Goal: Task Accomplishment & Management: Use online tool/utility

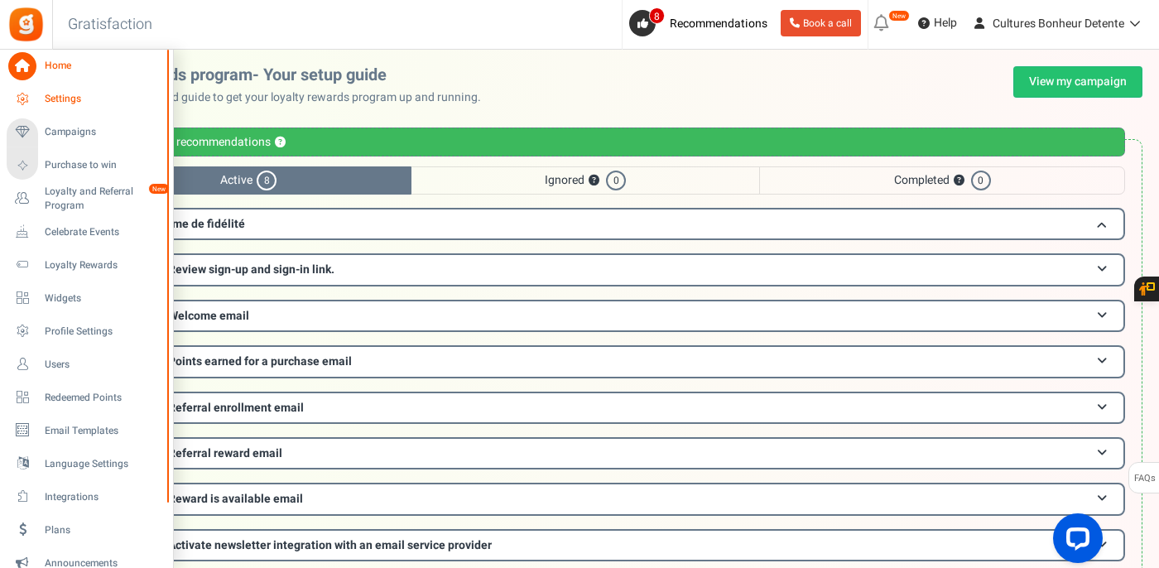
click at [57, 95] on span "Settings" at bounding box center [103, 99] width 116 height 14
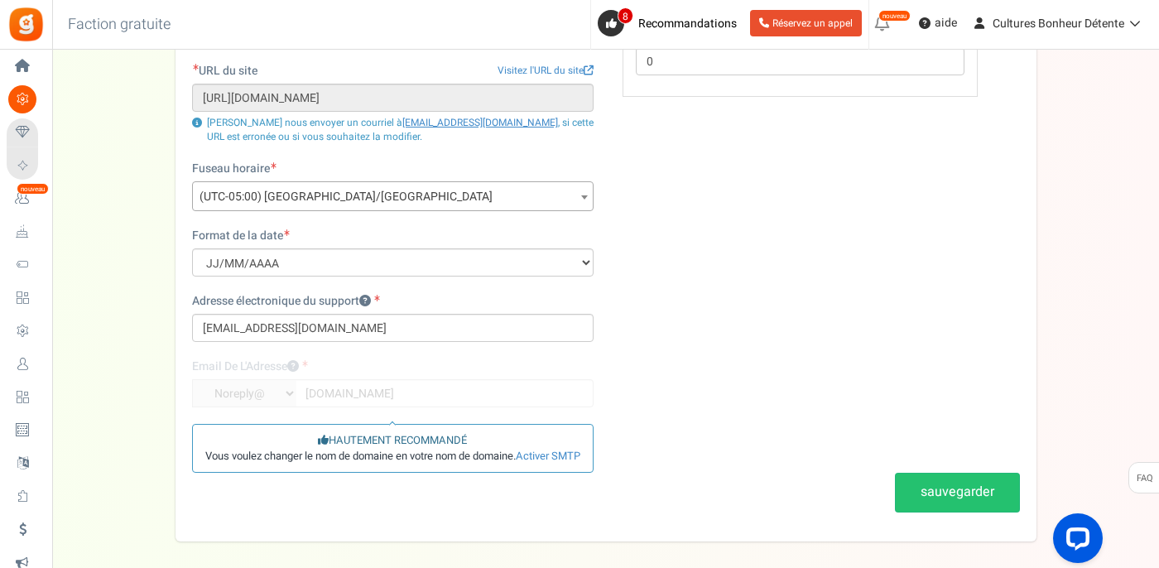
scroll to position [189, 0]
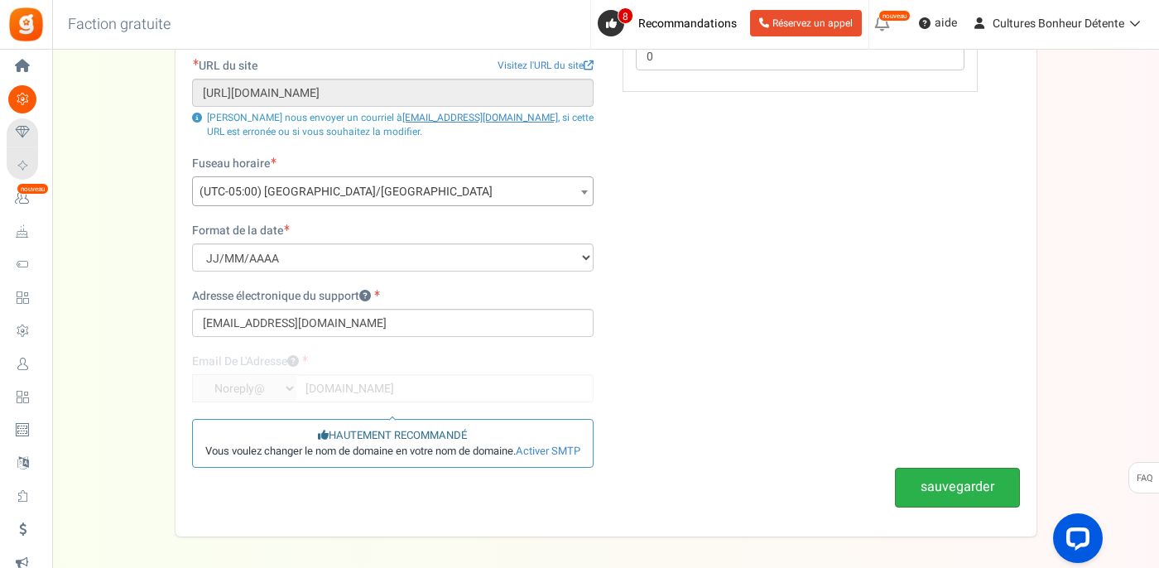
click at [936, 489] on button "sauvegarder" at bounding box center [957, 487] width 125 height 39
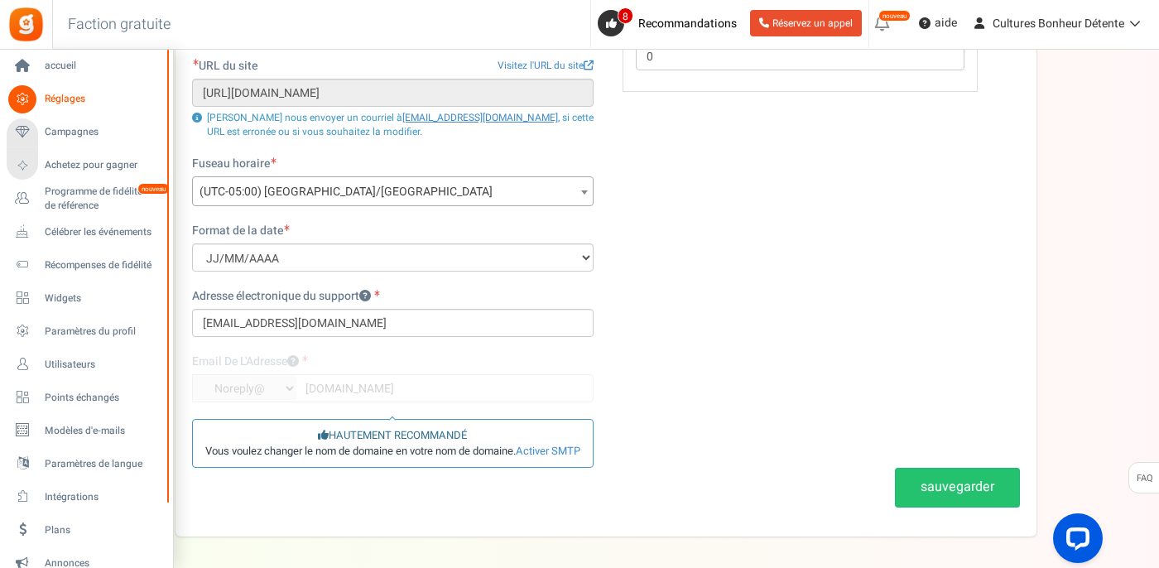
click at [26, 98] on icon at bounding box center [22, 99] width 28 height 28
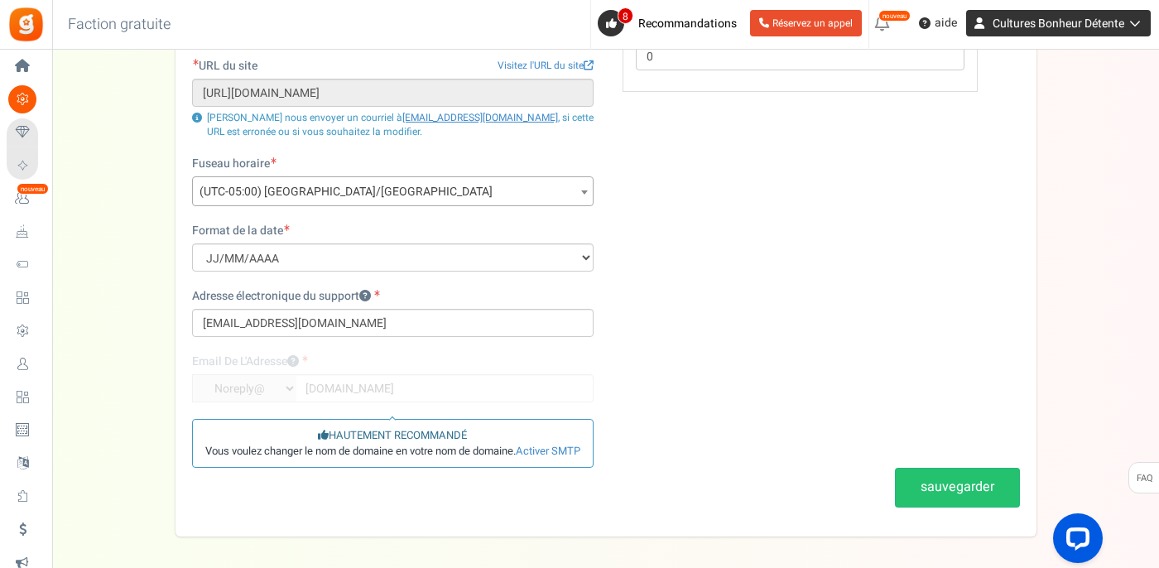
click at [1040, 19] on span "Cultures Bonheur Détente" at bounding box center [1058, 23] width 132 height 17
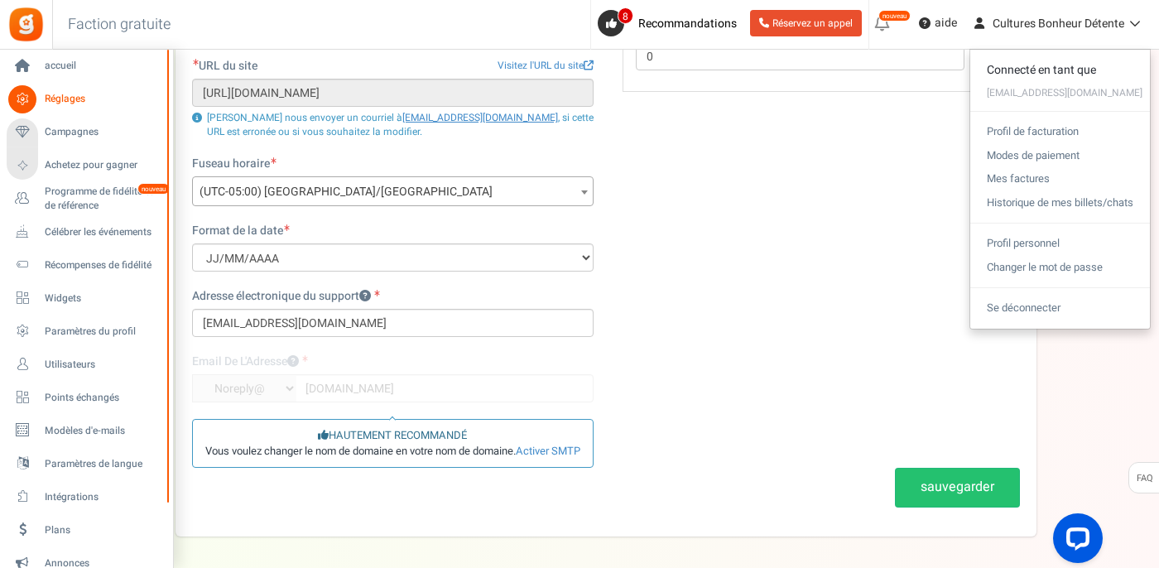
click at [63, 102] on span "Réglages" at bounding box center [103, 99] width 116 height 14
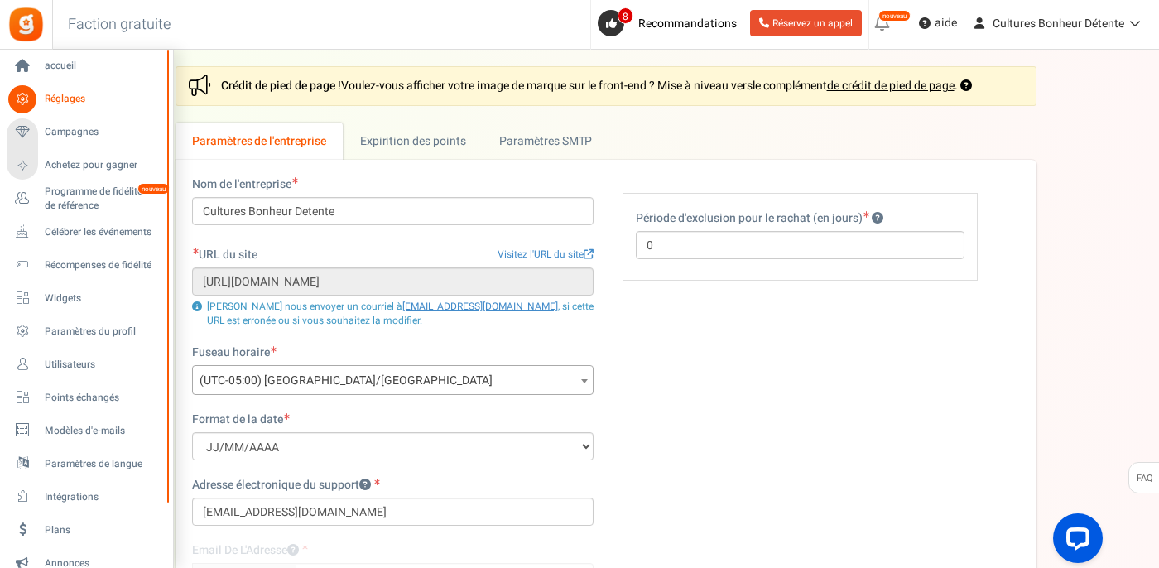
scroll to position [0, 0]
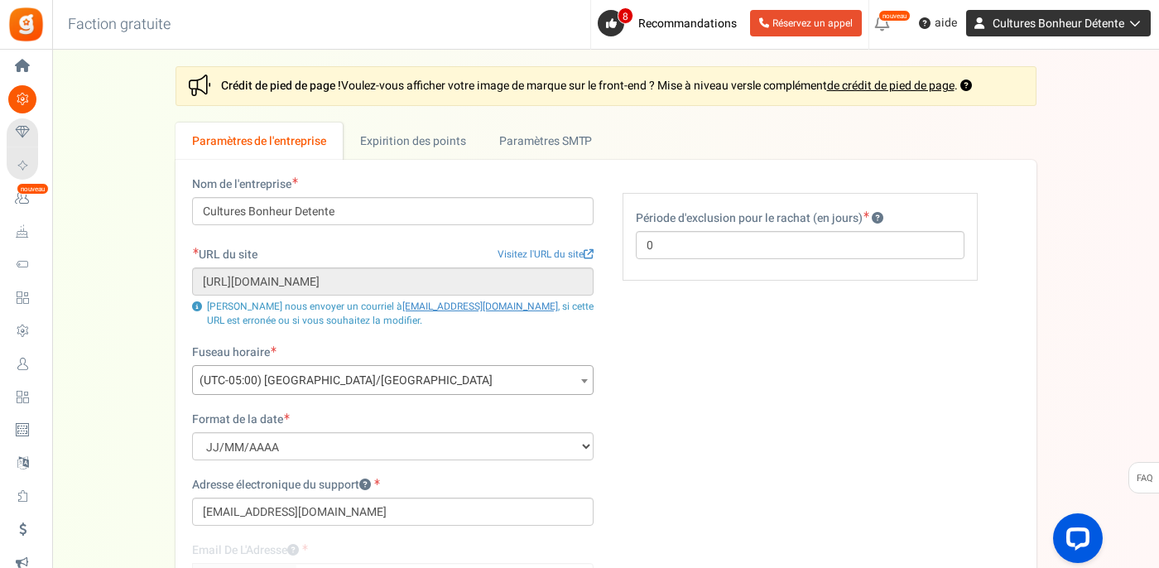
click at [1073, 31] on link "Cultures Bonheur Détente" at bounding box center [1058, 23] width 185 height 26
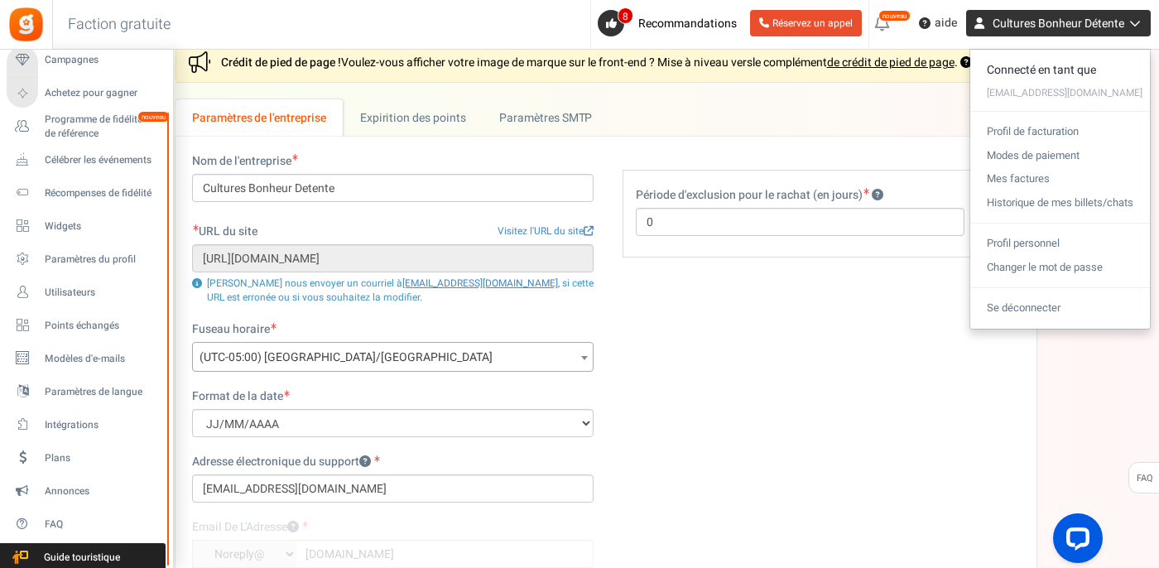
scroll to position [26, 0]
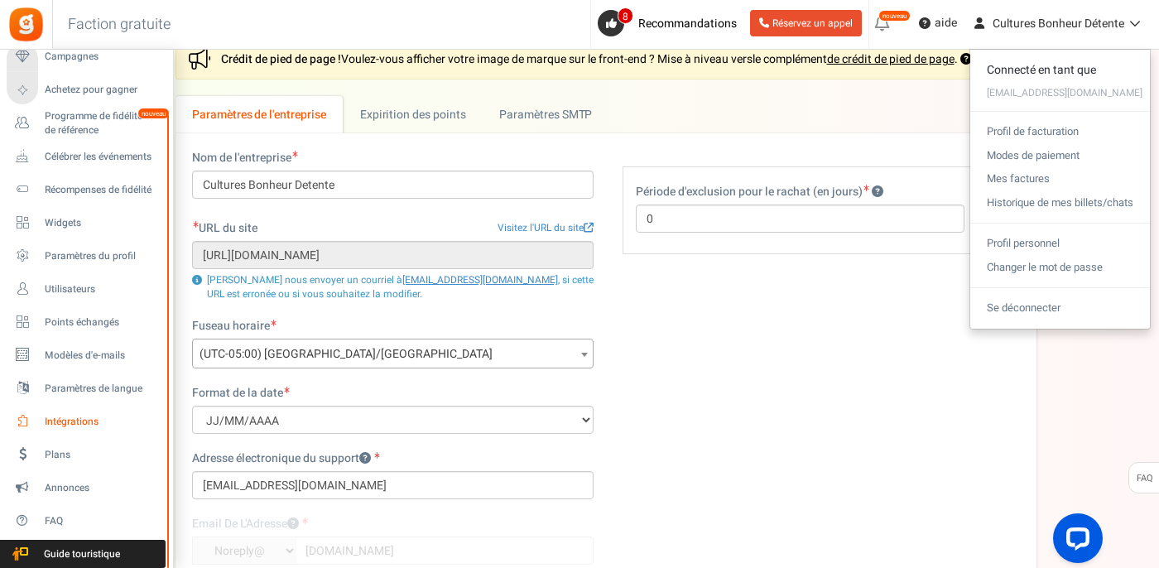
click at [71, 422] on span "Intégrations" at bounding box center [103, 422] width 116 height 14
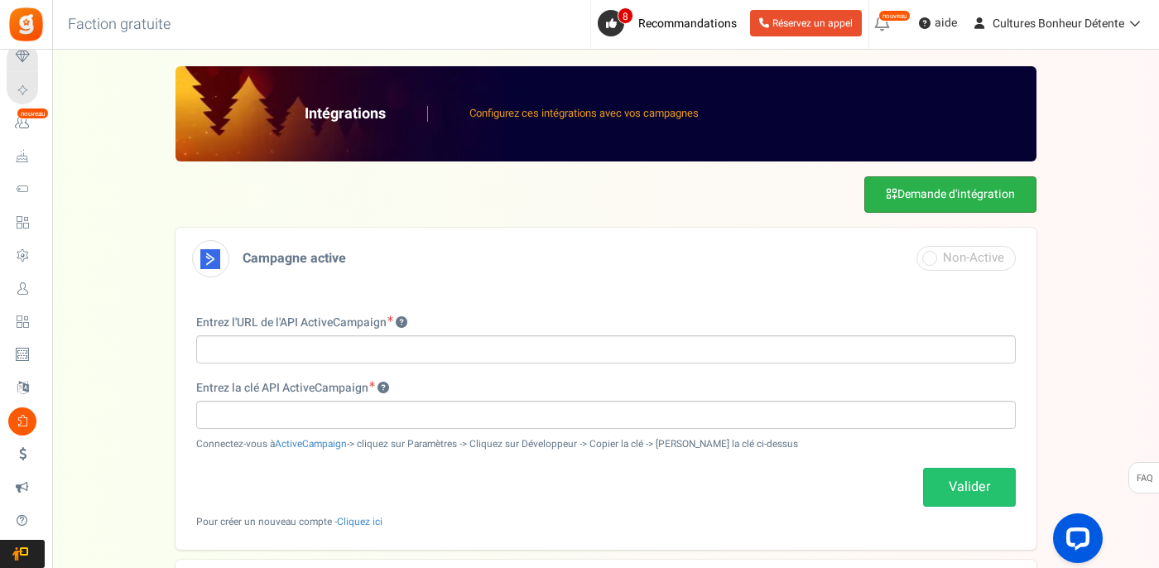
click at [955, 201] on link "Demande d'intégration" at bounding box center [950, 194] width 172 height 36
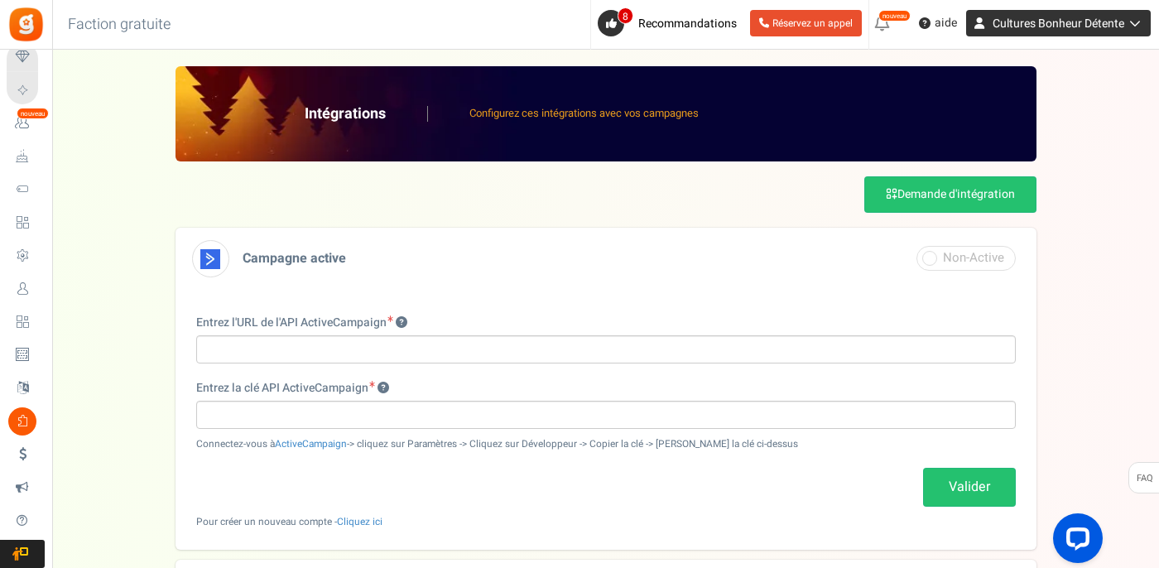
click at [1087, 25] on span "Cultures Bonheur Détente" at bounding box center [1058, 23] width 132 height 17
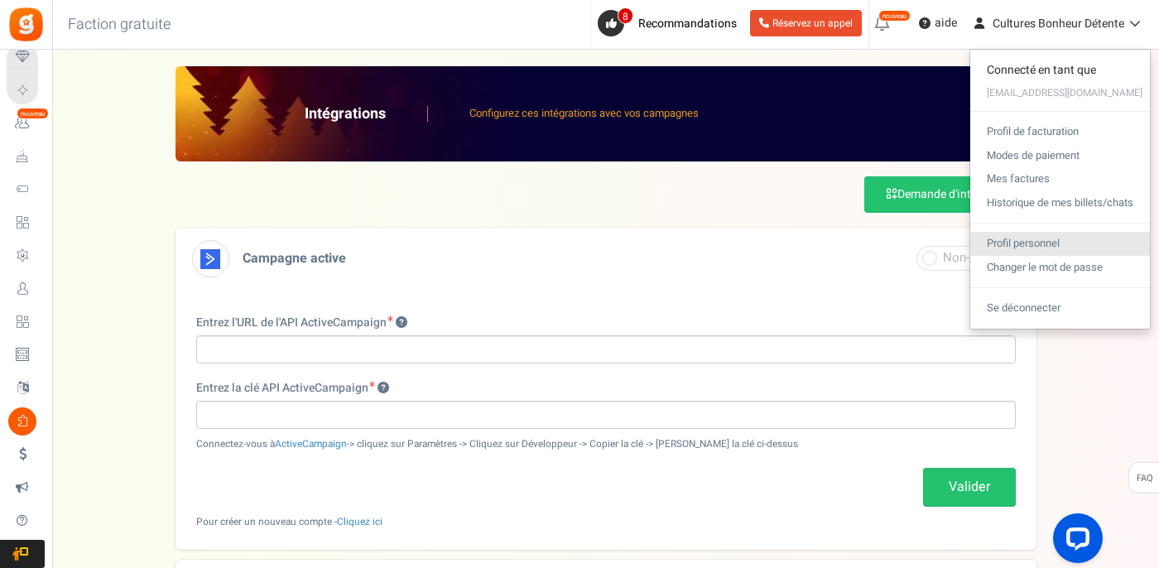
click at [1021, 247] on link "Profil personnel" at bounding box center [1060, 244] width 180 height 24
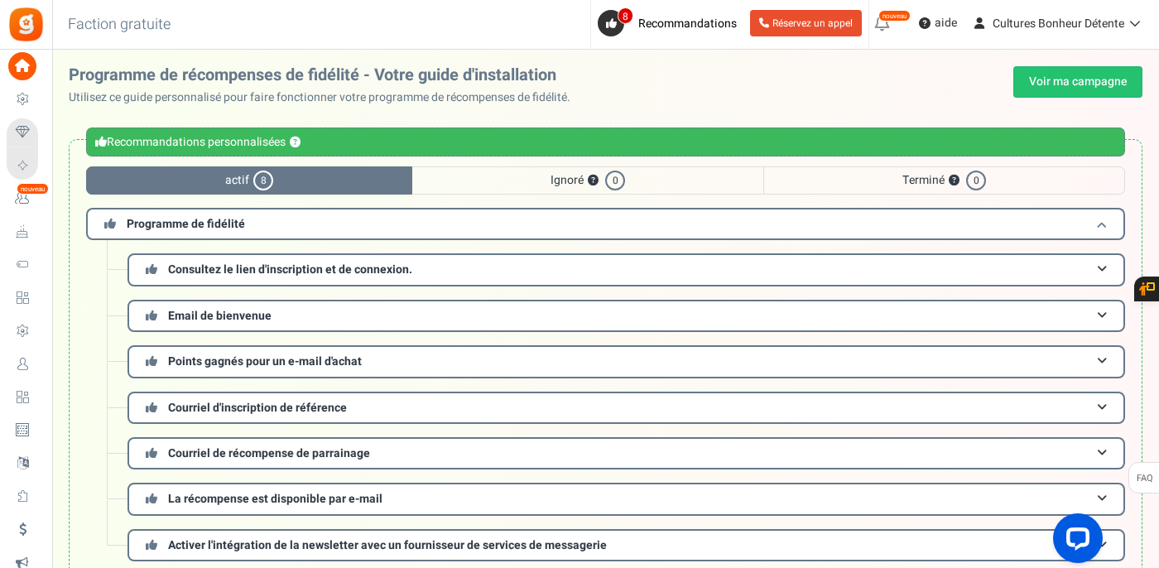
click at [430, 223] on h3 "Programme de fidélité" at bounding box center [605, 224] width 1039 height 32
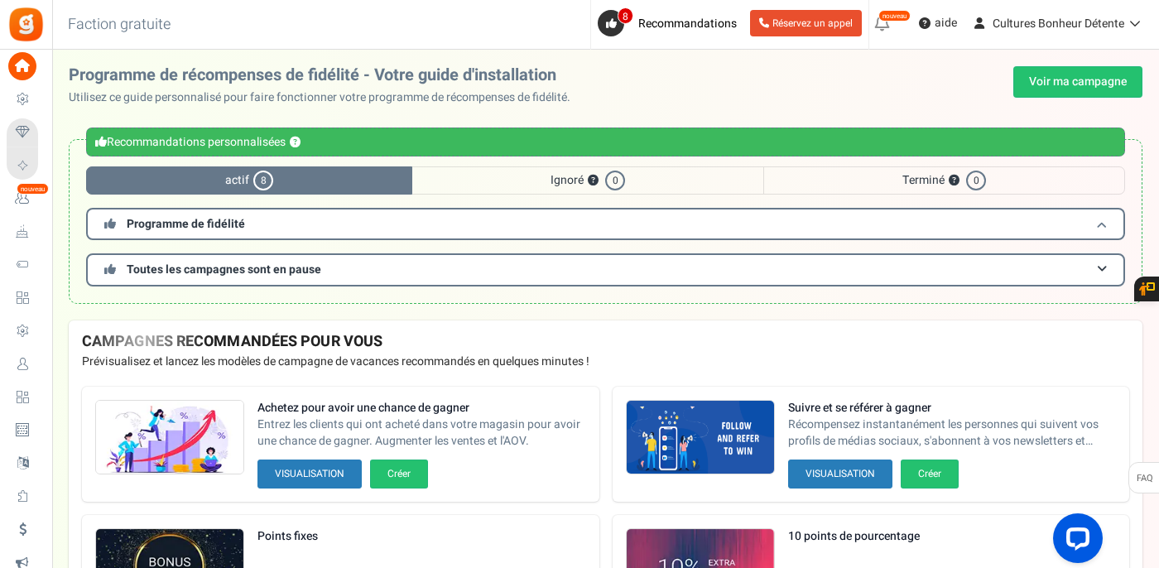
click at [430, 223] on h3 "Programme de fidélité" at bounding box center [605, 224] width 1039 height 32
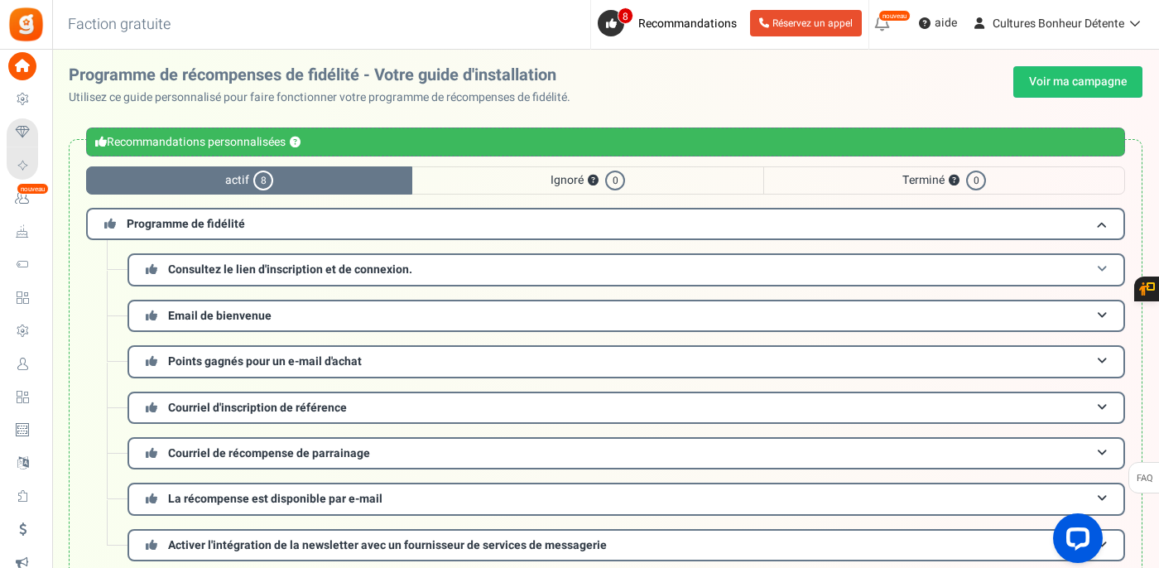
click at [262, 269] on span "Consultez le lien d'inscription et de connexion." at bounding box center [290, 269] width 244 height 17
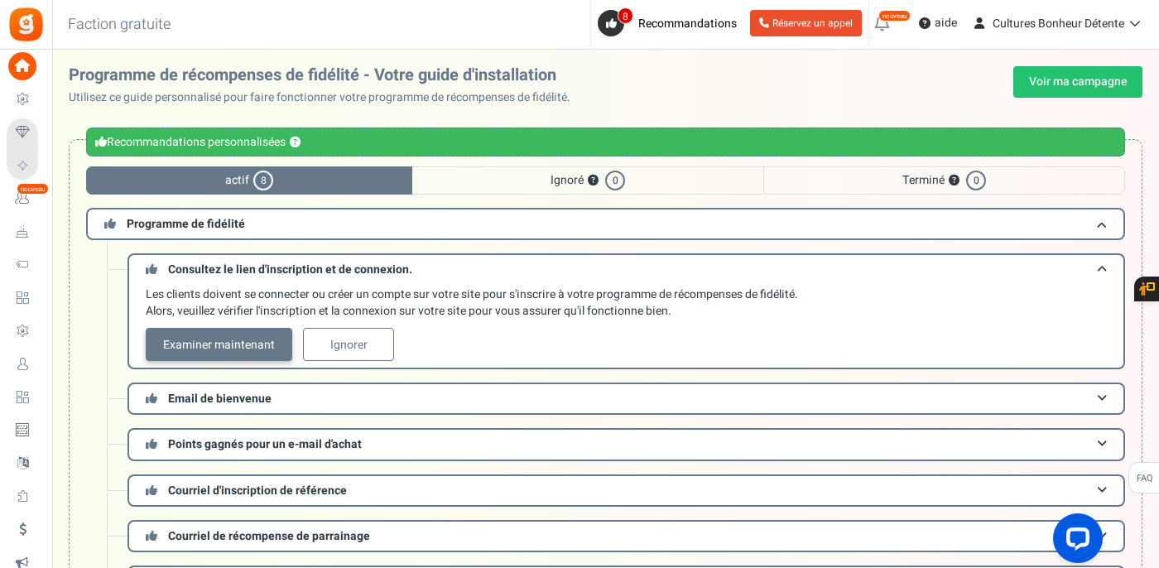
click at [256, 348] on link "Examiner maintenant" at bounding box center [219, 344] width 146 height 33
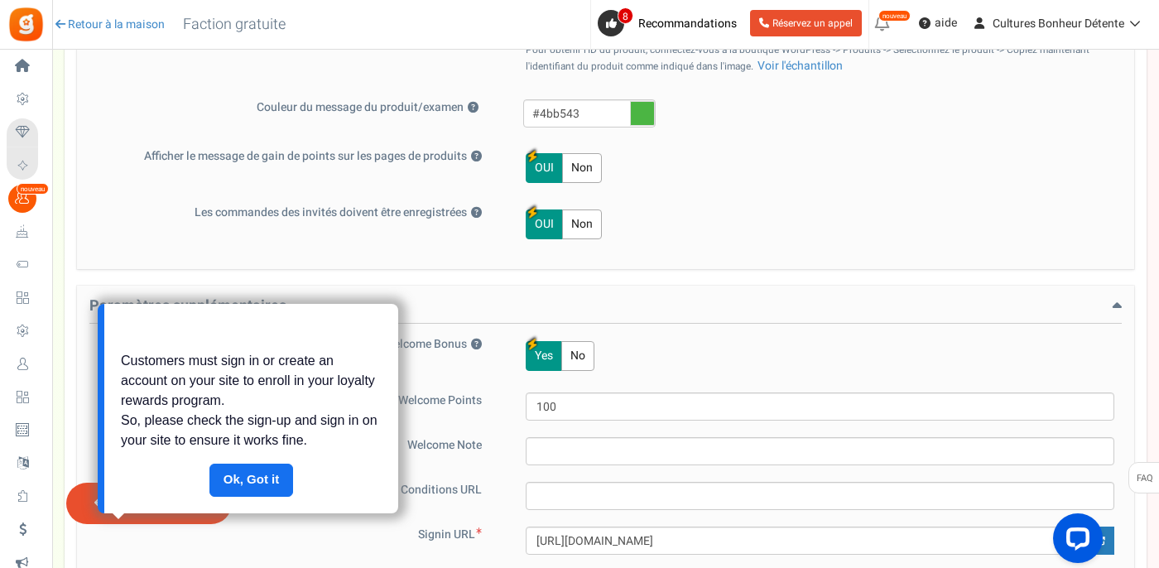
scroll to position [1166, 0]
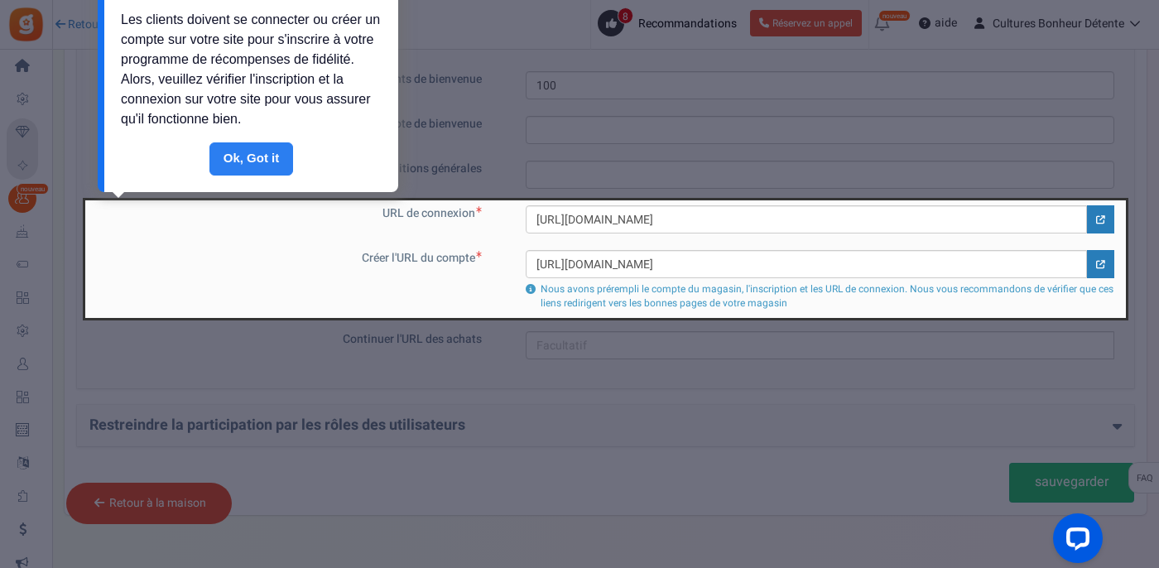
click at [252, 164] on link "Fait" at bounding box center [251, 158] width 84 height 33
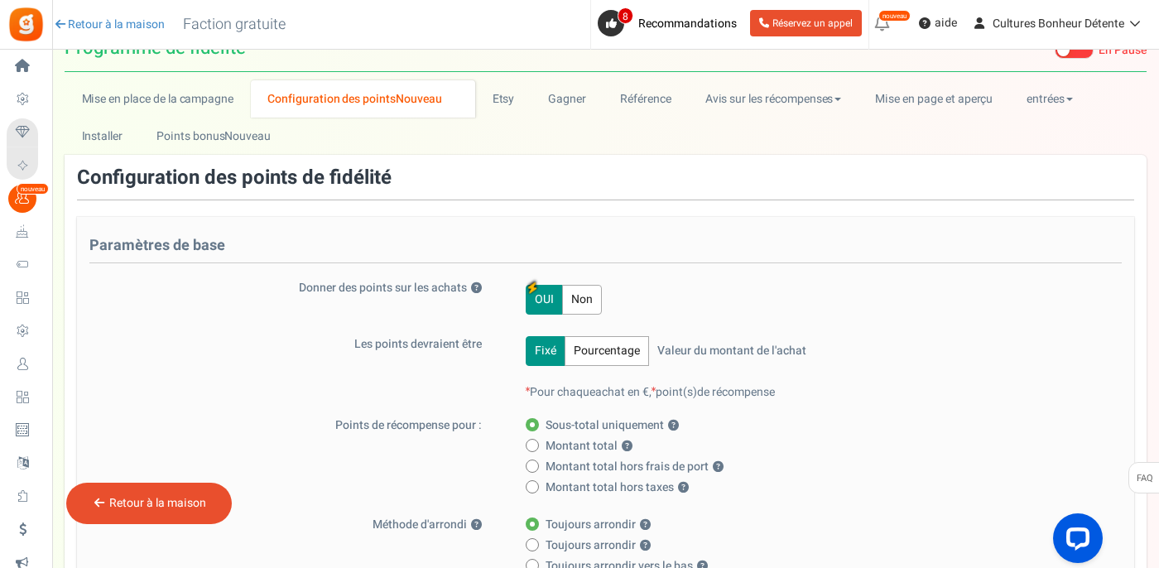
scroll to position [41, 0]
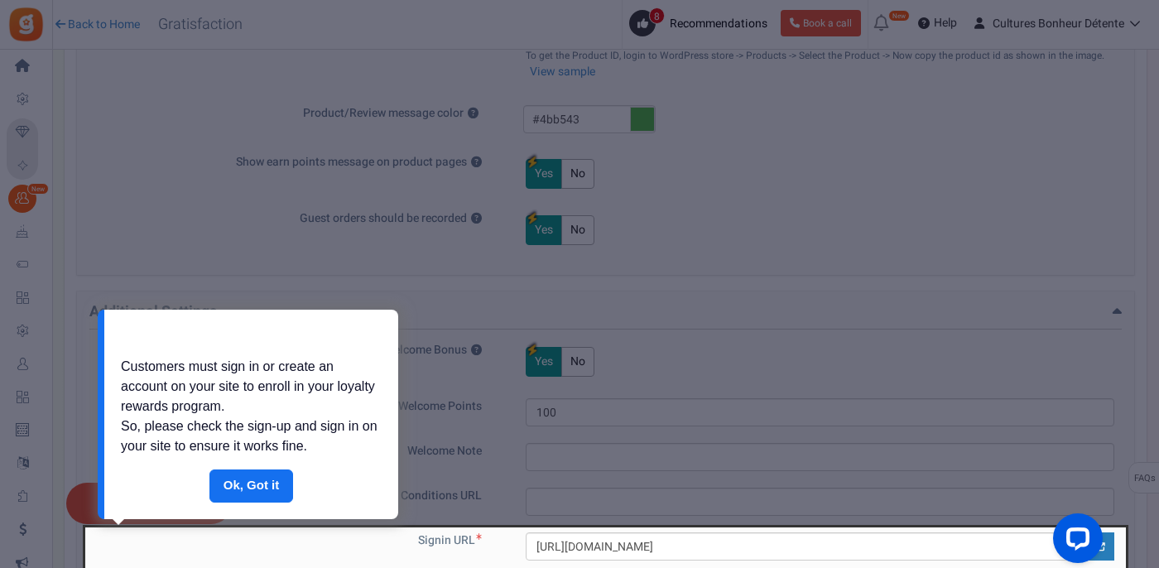
scroll to position [712, 0]
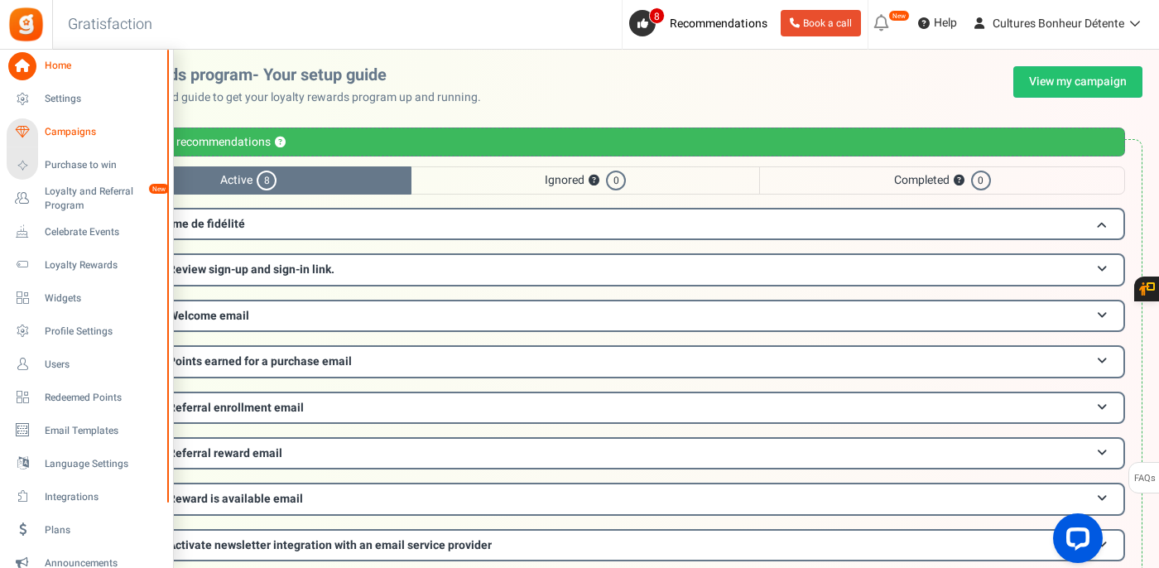
click at [65, 132] on span "Campaigns" at bounding box center [103, 132] width 116 height 14
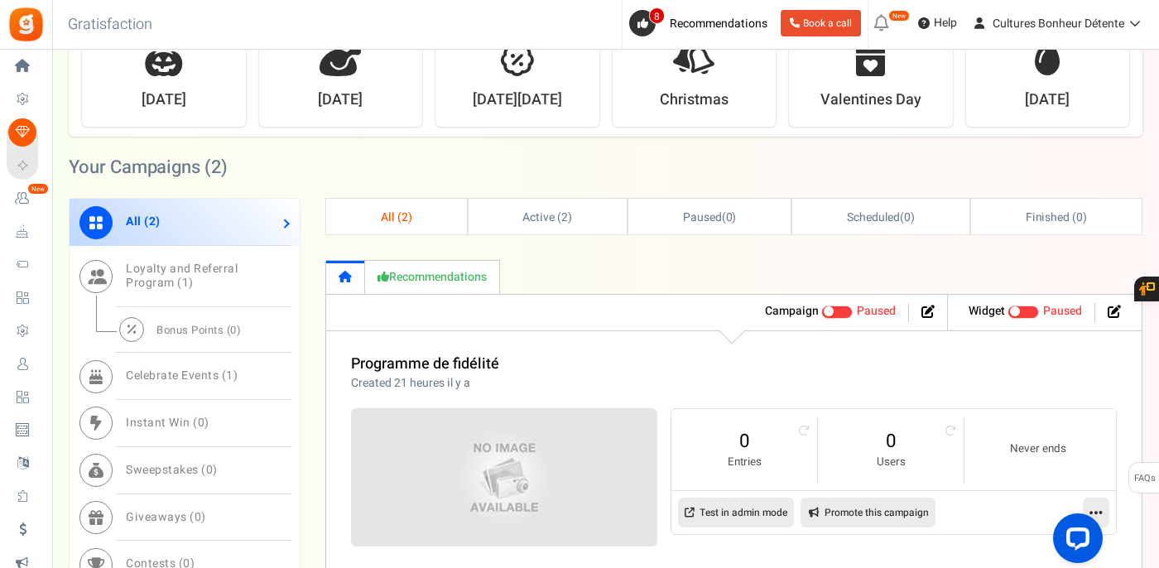
scroll to position [640, 0]
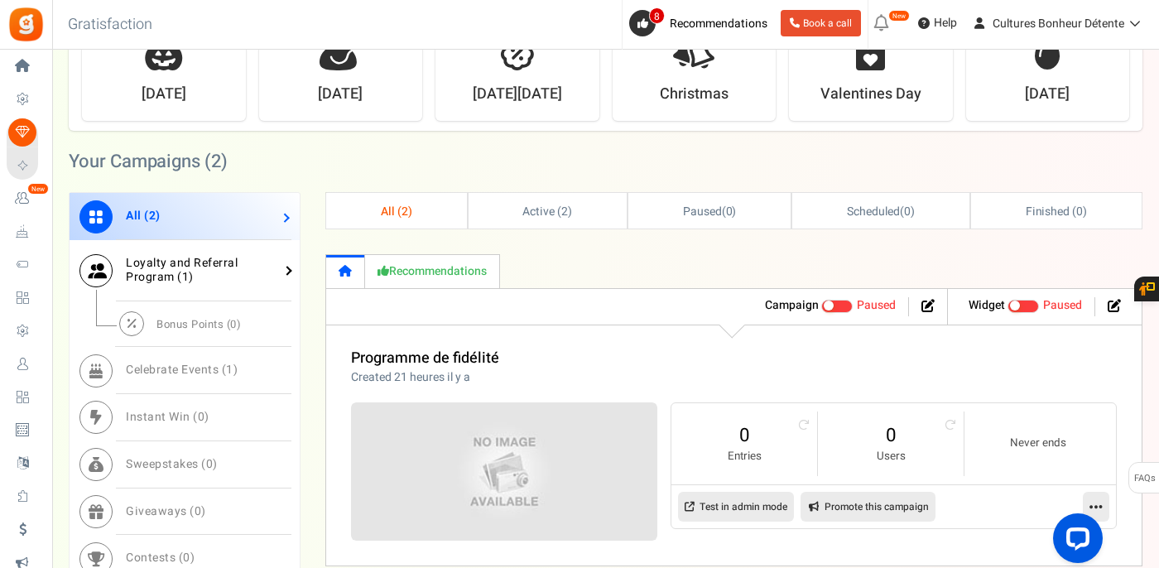
click at [150, 270] on span "Loyalty and Referral Program ( 1 )" at bounding box center [182, 269] width 112 height 31
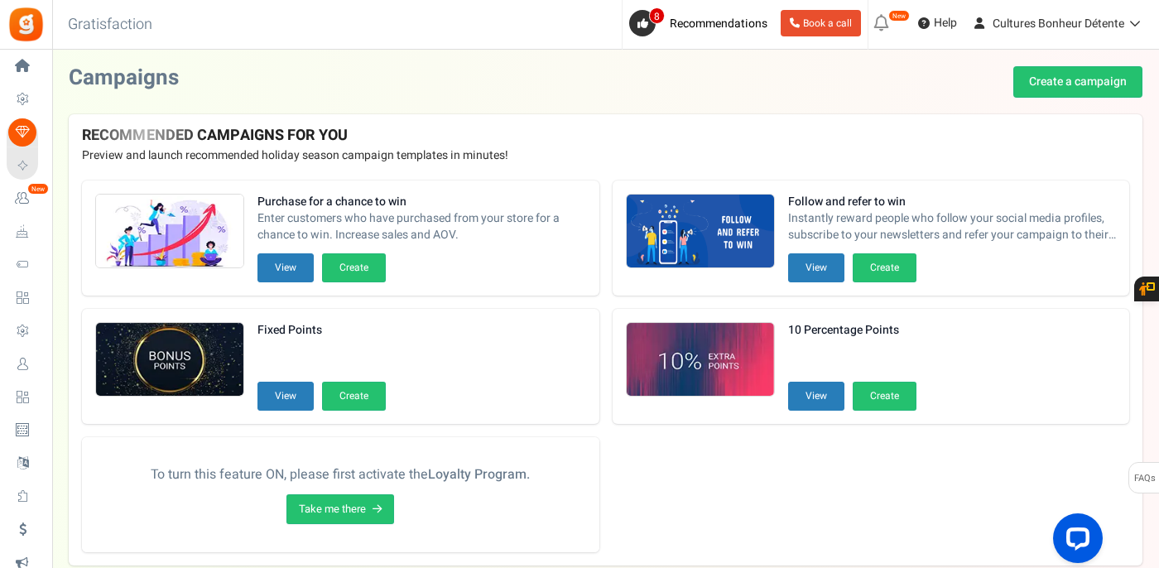
scroll to position [0, 0]
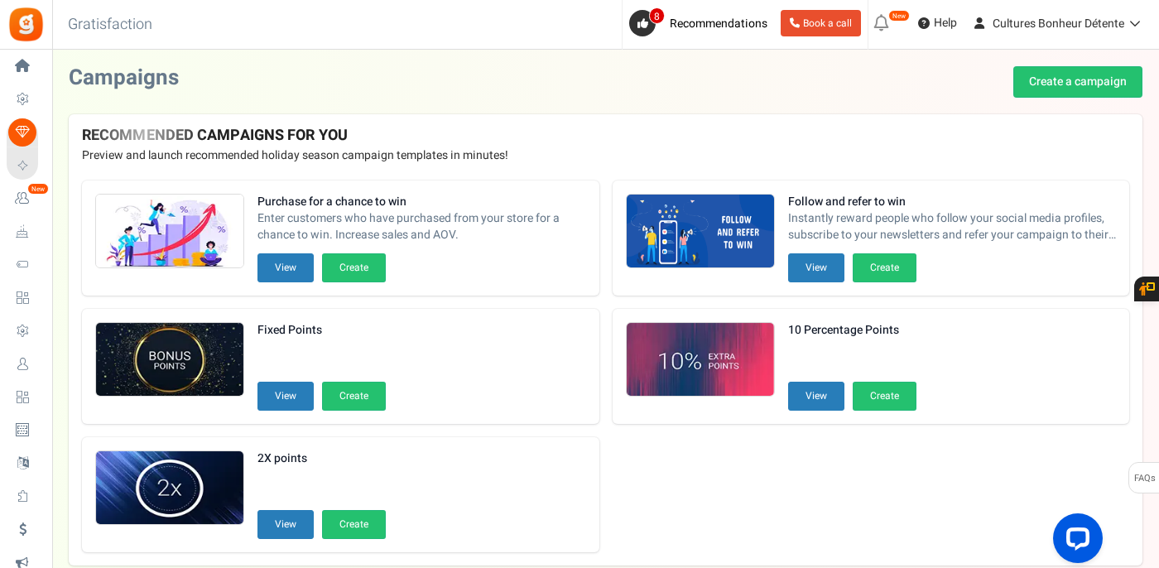
click at [31, 23] on img at bounding box center [25, 24] width 37 height 37
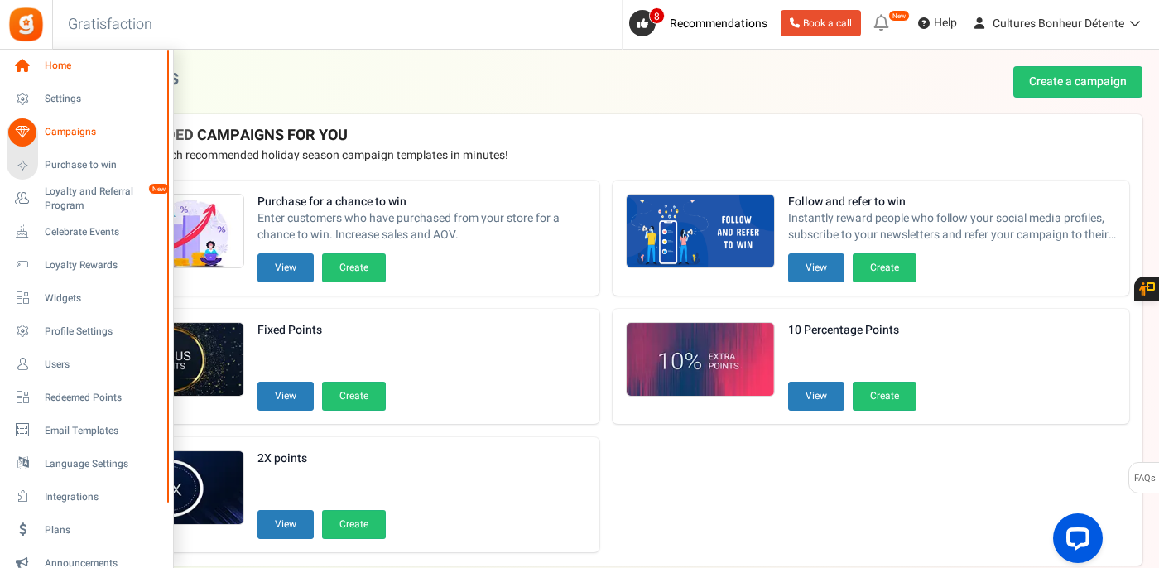
click at [31, 65] on icon at bounding box center [22, 66] width 28 height 28
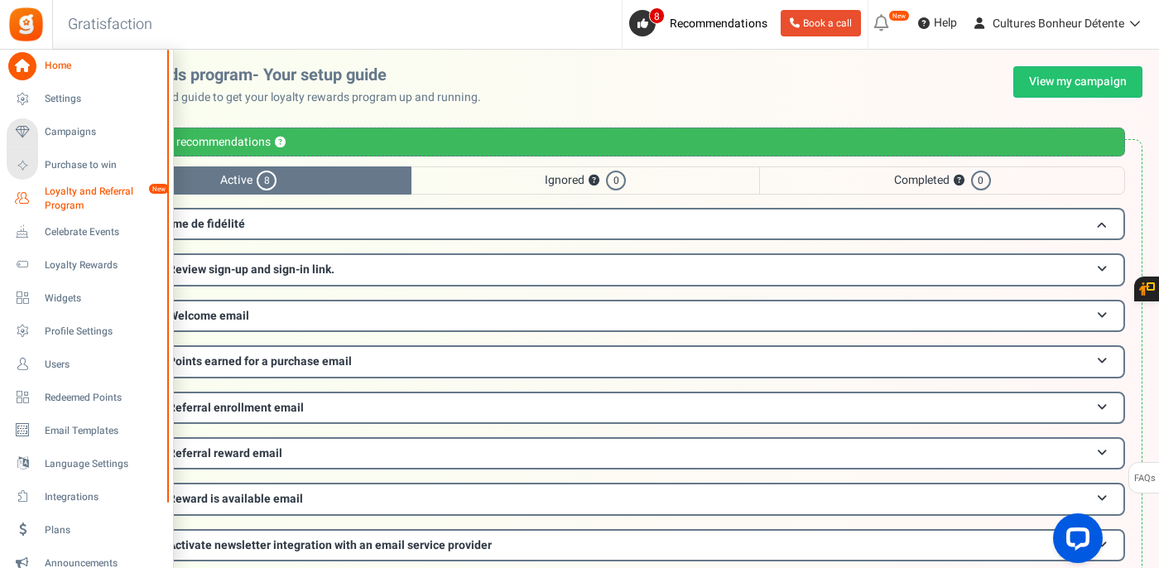
click at [106, 194] on span "Loyalty and Referral Program" at bounding box center [105, 199] width 121 height 28
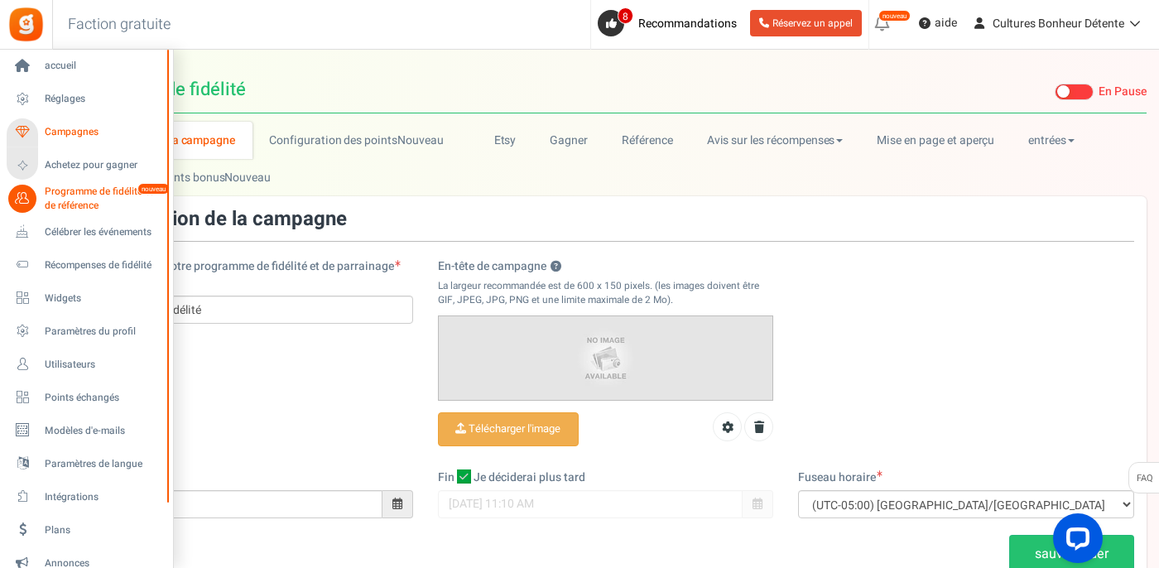
click at [79, 130] on span "Campagnes" at bounding box center [103, 132] width 116 height 14
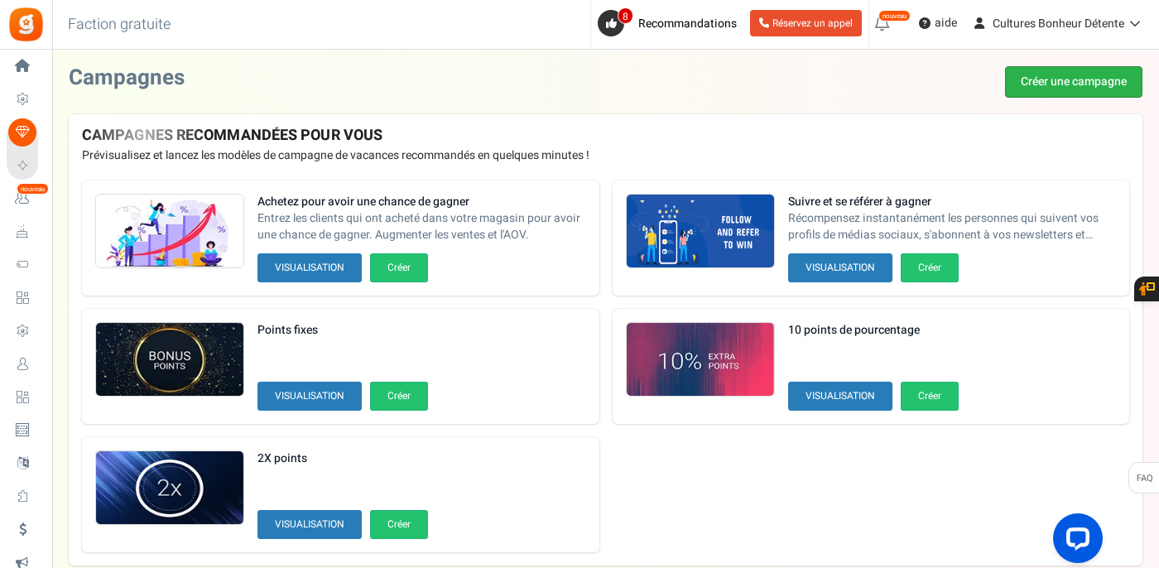
click at [1097, 84] on link "Créer une campagne" at bounding box center [1073, 81] width 137 height 31
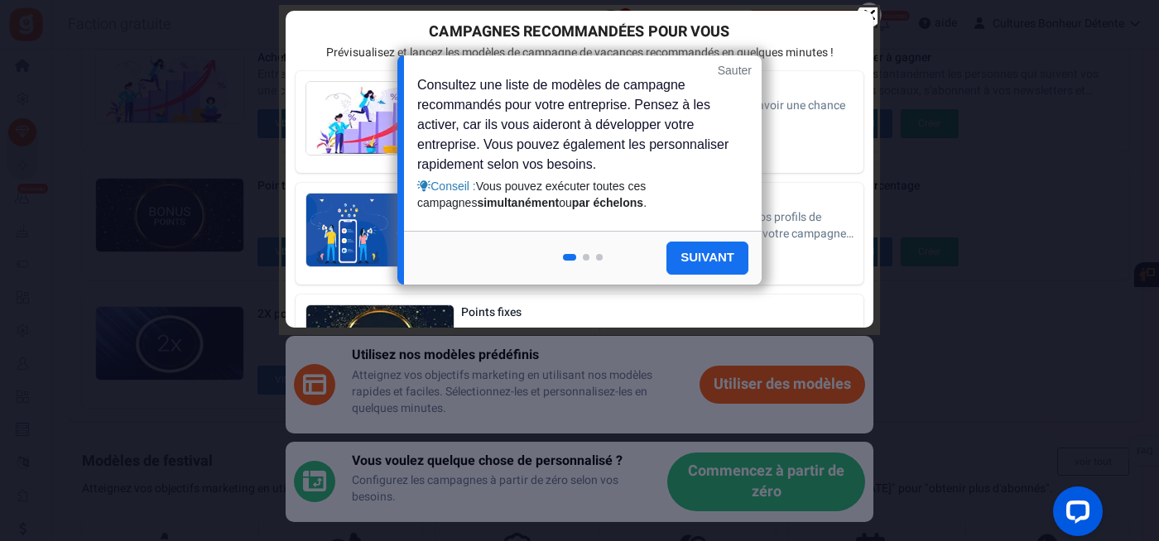
scroll to position [146, 0]
click at [700, 250] on link "SUIVANT" at bounding box center [707, 258] width 82 height 33
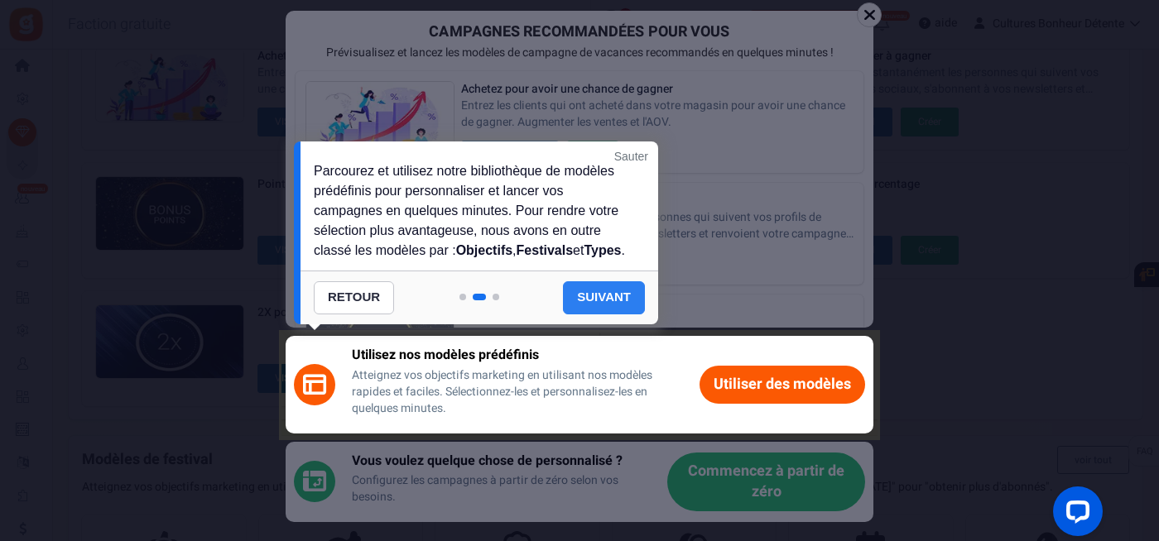
click at [597, 296] on link "SUIVANT" at bounding box center [604, 297] width 82 height 33
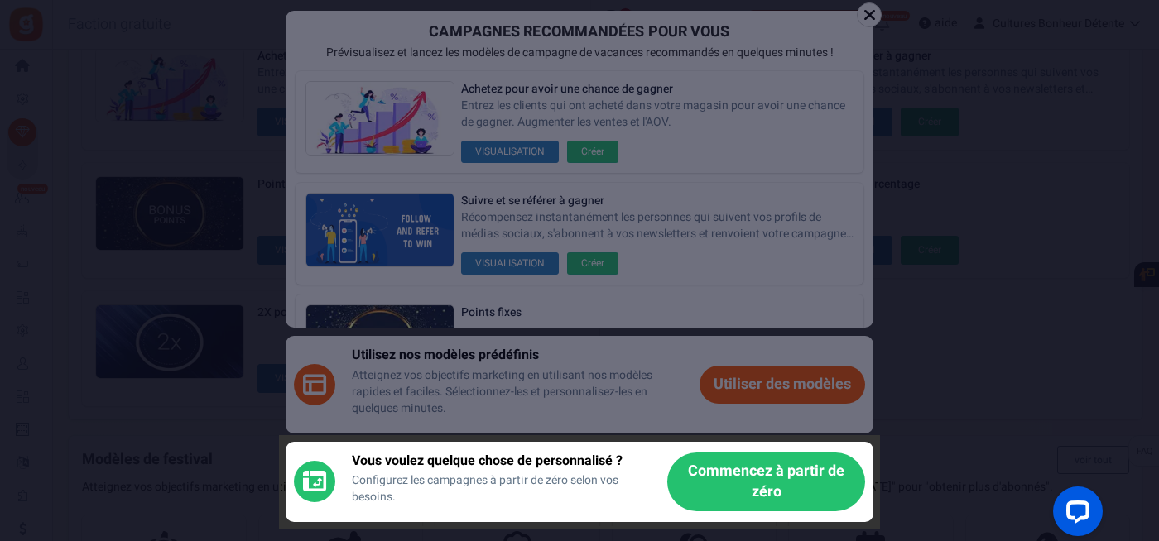
scroll to position [382, 0]
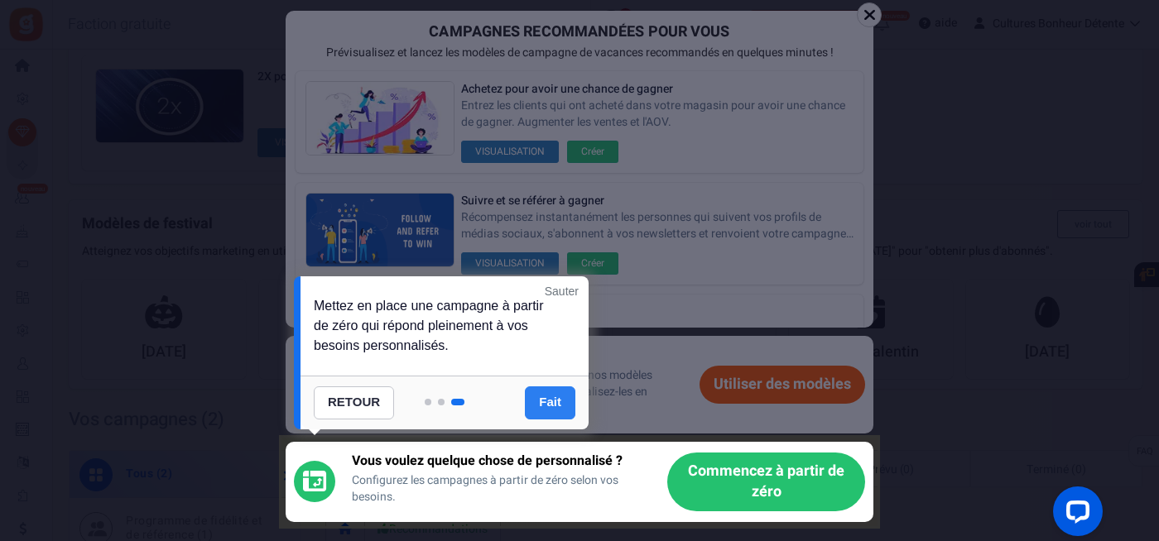
click at [548, 400] on link "Fait" at bounding box center [550, 403] width 50 height 33
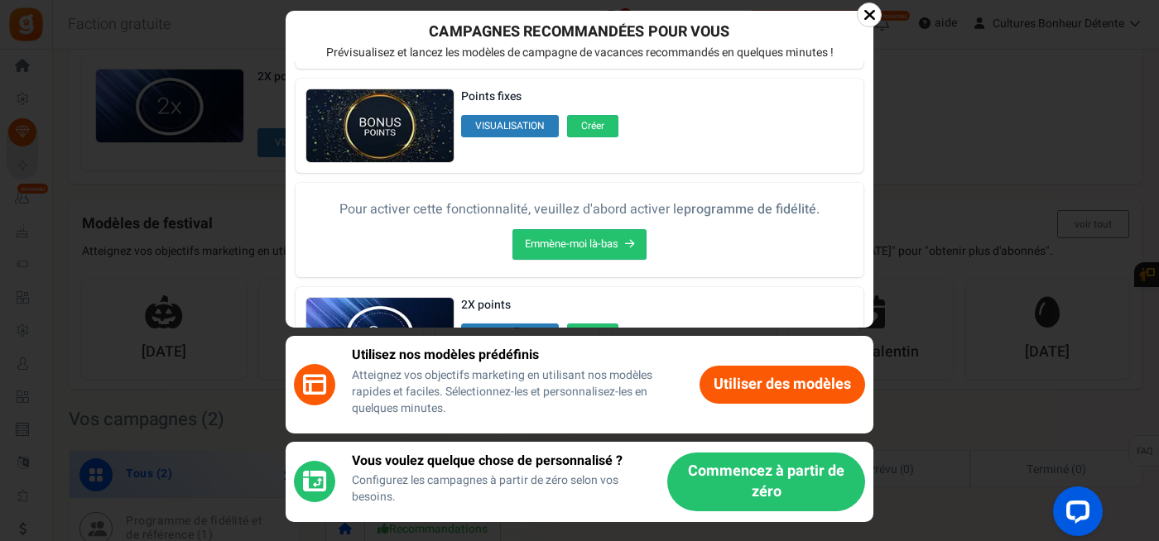
scroll to position [222, 0]
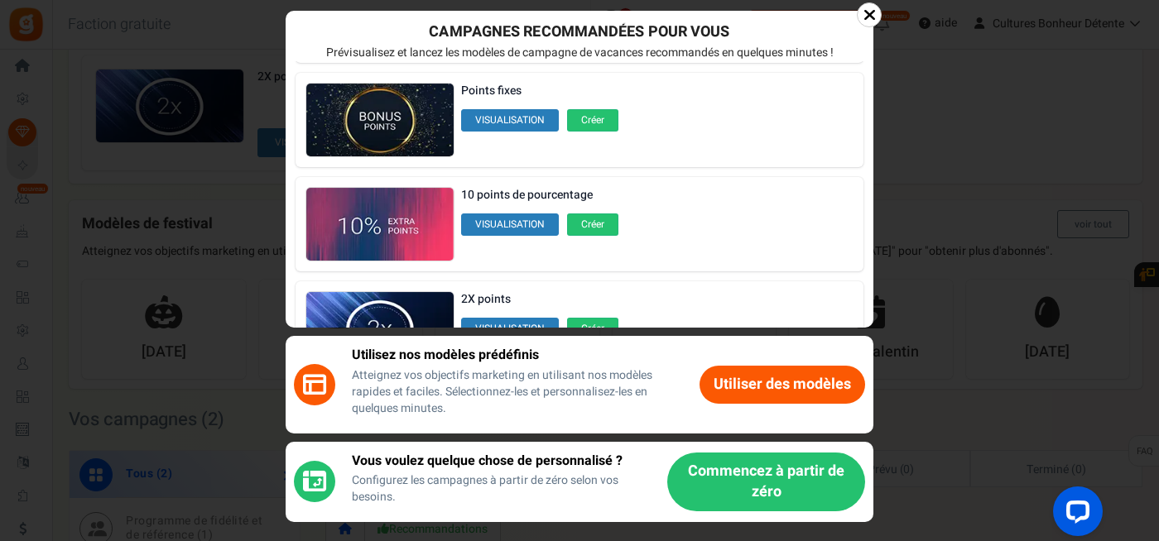
click at [756, 382] on button "Utiliser des modèles" at bounding box center [782, 385] width 166 height 38
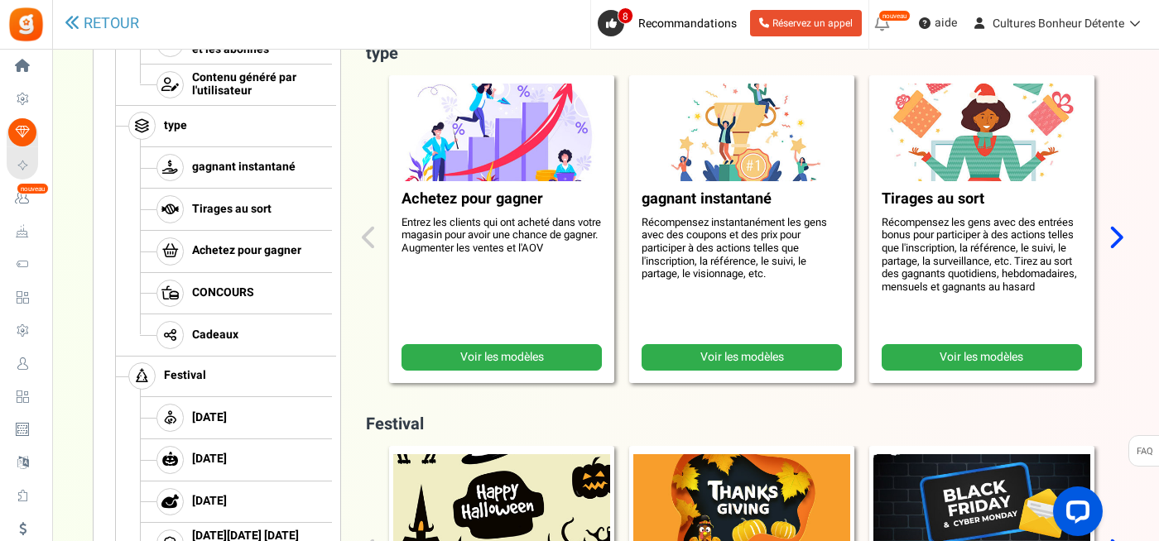
scroll to position [579, 0]
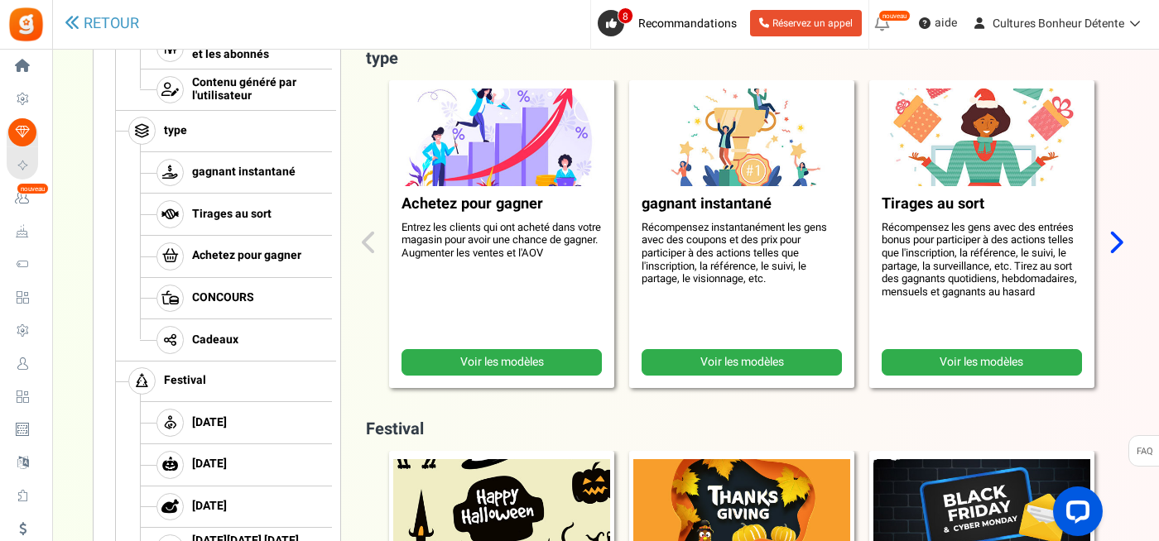
click at [484, 361] on link "Voir les modèles" at bounding box center [501, 362] width 200 height 26
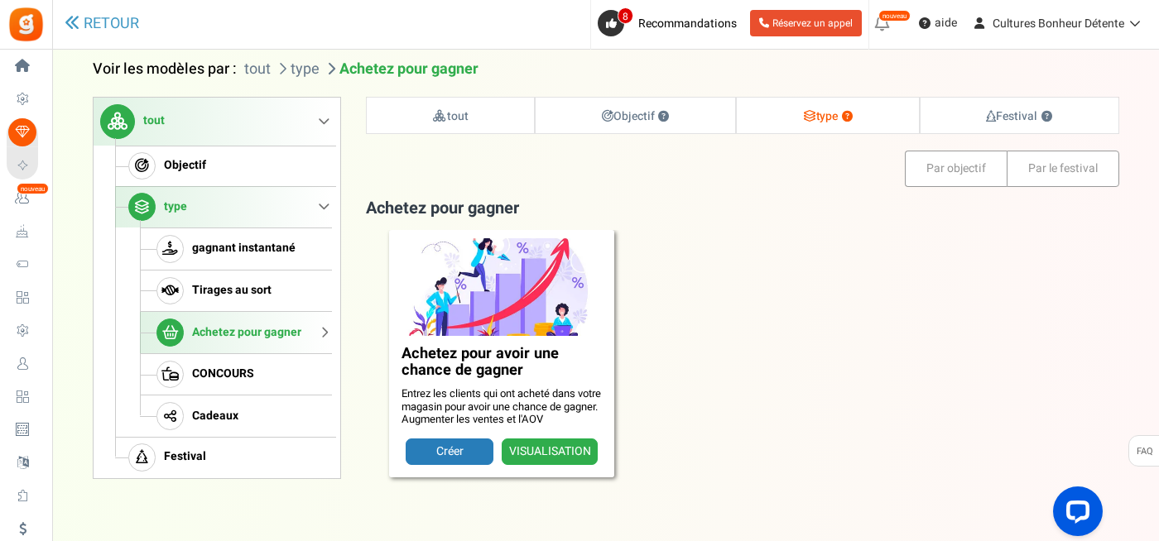
scroll to position [167, 0]
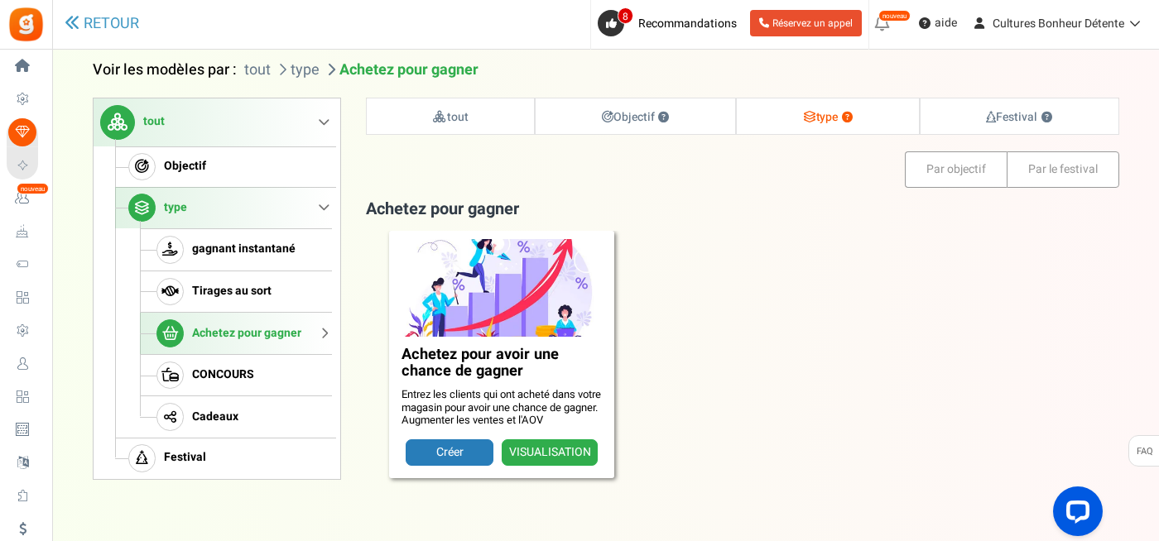
click at [569, 449] on link "VISUALISATION" at bounding box center [550, 452] width 96 height 26
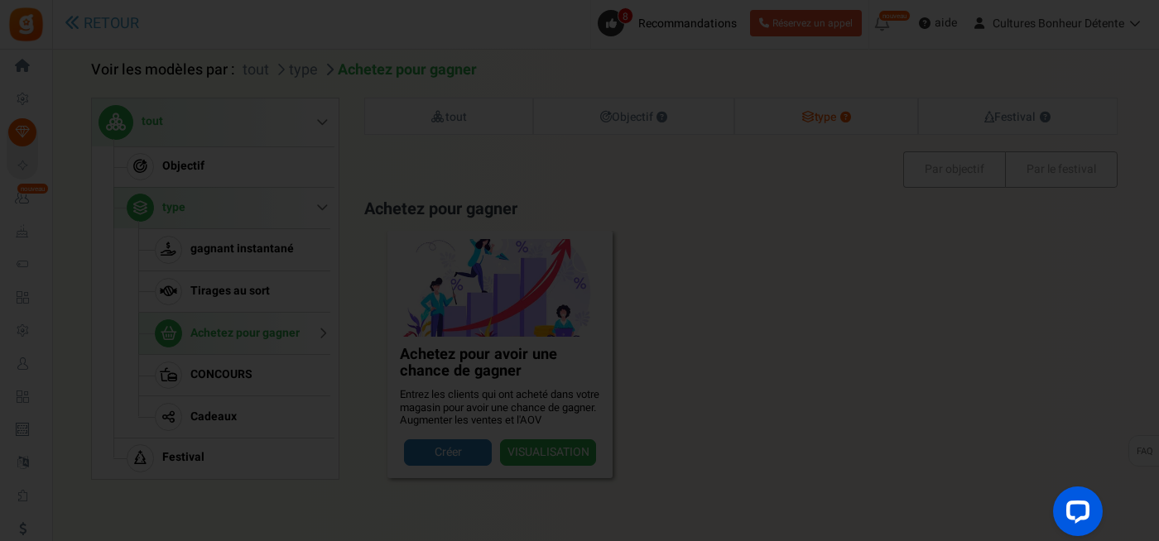
scroll to position [0, 0]
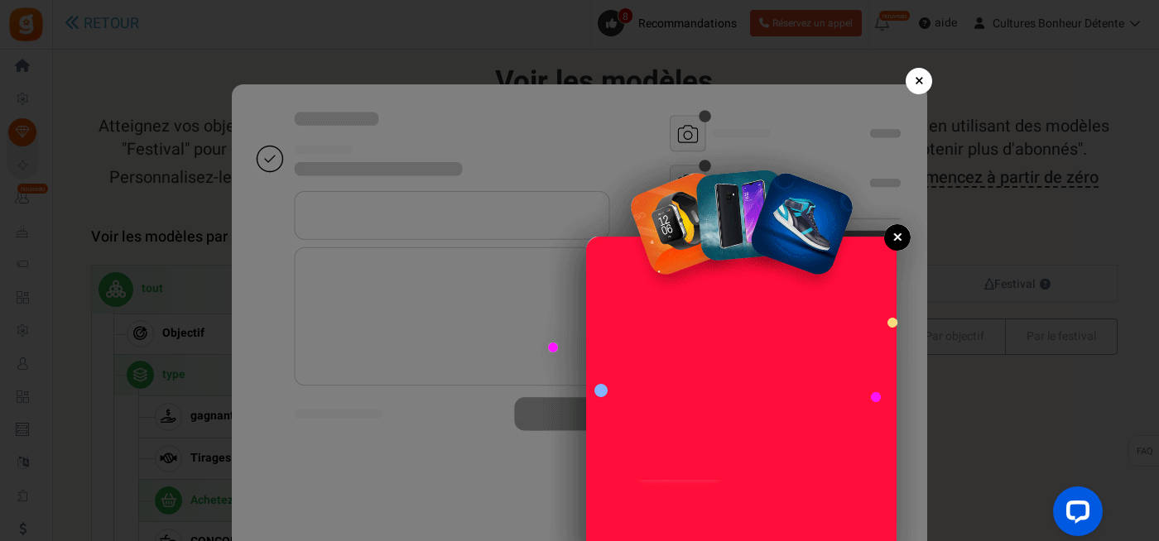
click at [914, 81] on link "×" at bounding box center [918, 81] width 26 height 26
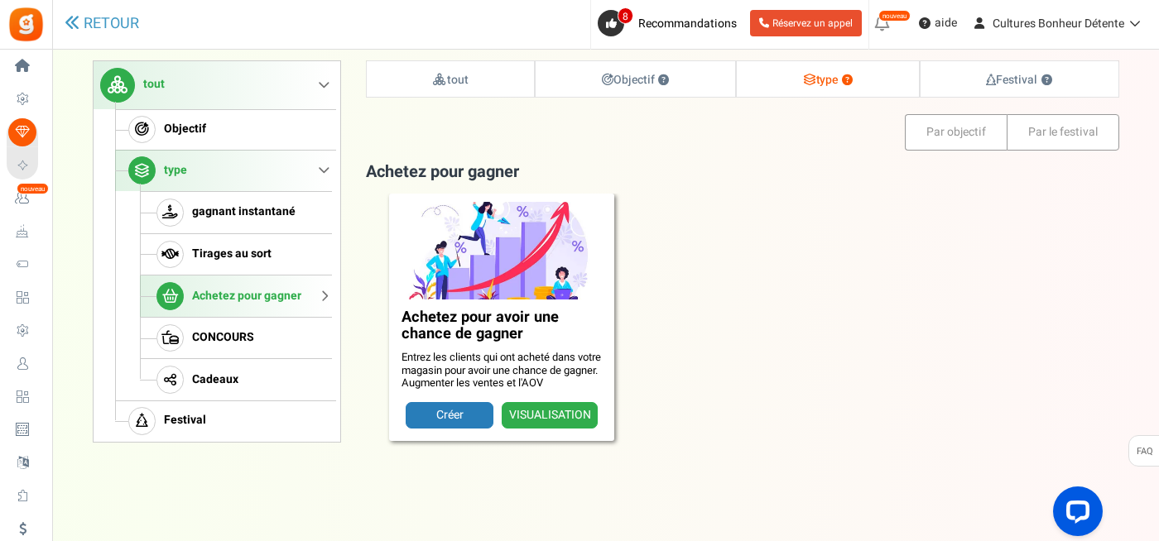
scroll to position [204, 0]
click at [123, 13] on link "RETOUR" at bounding box center [102, 24] width 74 height 22
